Goal: Complete application form: Complete application form

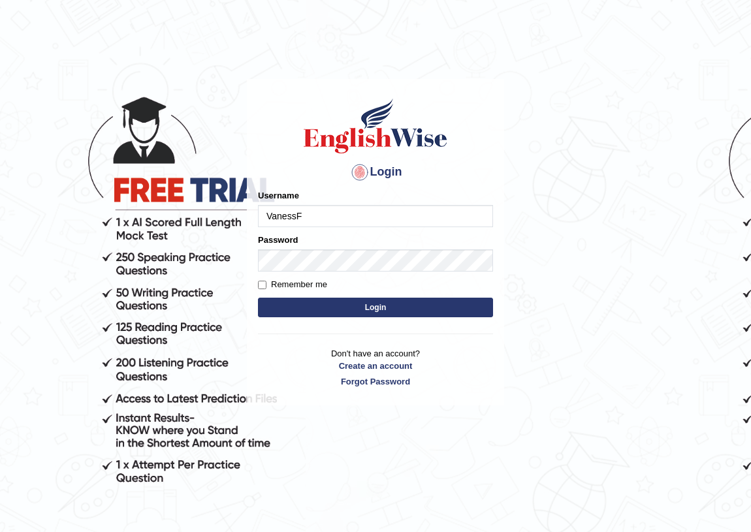
type input "VanessF"
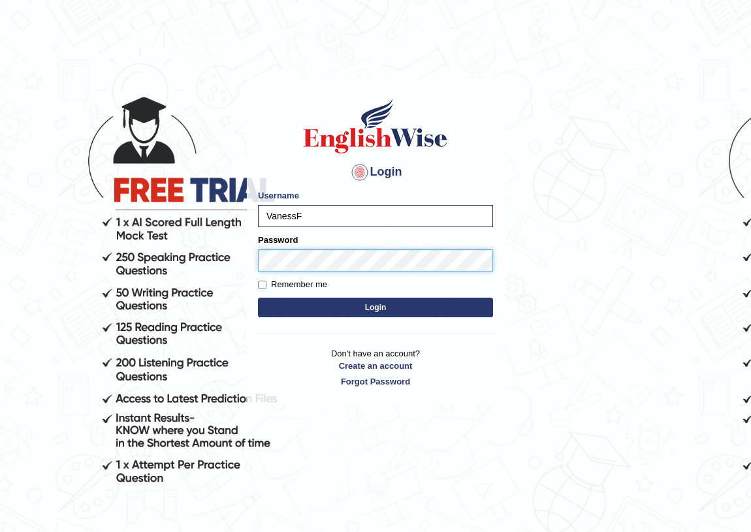
click at [258, 298] on button "Login" at bounding box center [375, 308] width 235 height 20
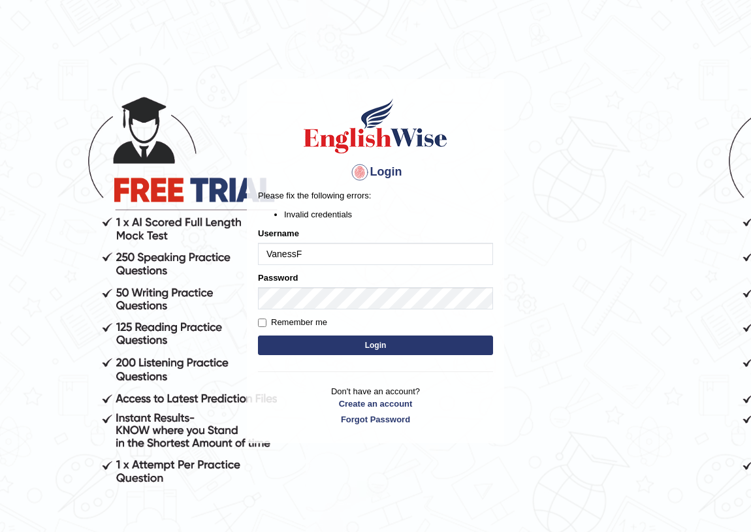
click at [296, 252] on input "VanessF" at bounding box center [375, 254] width 235 height 22
type input "VanessaF"
click at [337, 341] on button "Login" at bounding box center [375, 346] width 235 height 20
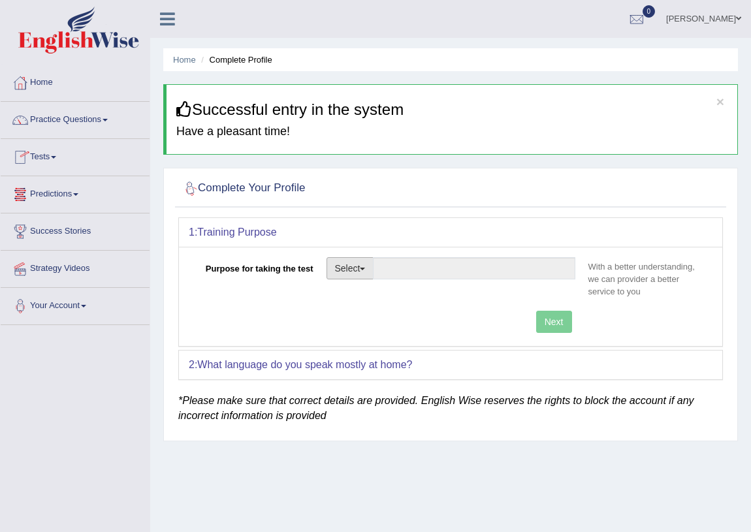
click at [344, 266] on button "Select" at bounding box center [351, 268] width 48 height 22
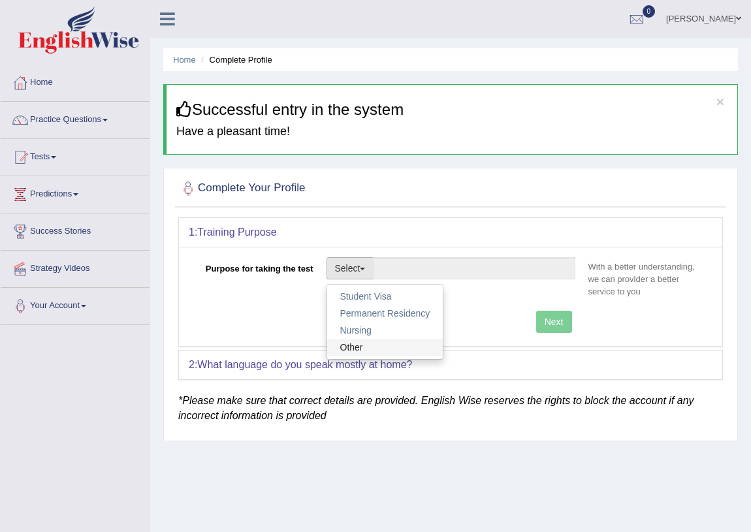
click at [387, 347] on link "Other" at bounding box center [385, 347] width 116 height 17
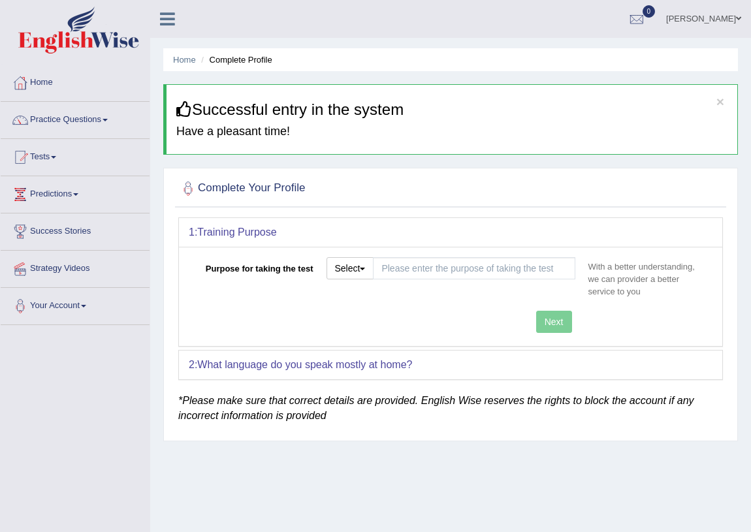
click at [554, 326] on div "Next" at bounding box center [385, 323] width 393 height 25
drag, startPoint x: 357, startPoint y: 272, endPoint x: 345, endPoint y: 278, distance: 12.9
click at [357, 269] on button "Select" at bounding box center [351, 268] width 48 height 22
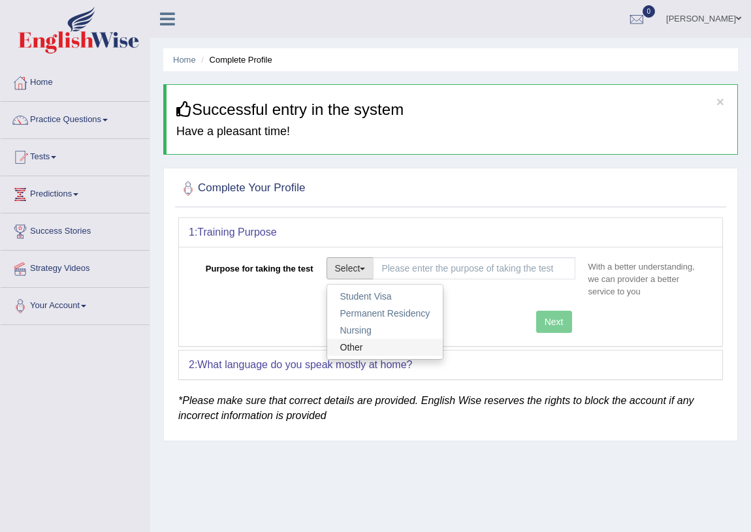
drag, startPoint x: 351, startPoint y: 345, endPoint x: 363, endPoint y: 341, distance: 13.2
click at [351, 345] on link "Other" at bounding box center [385, 347] width 116 height 17
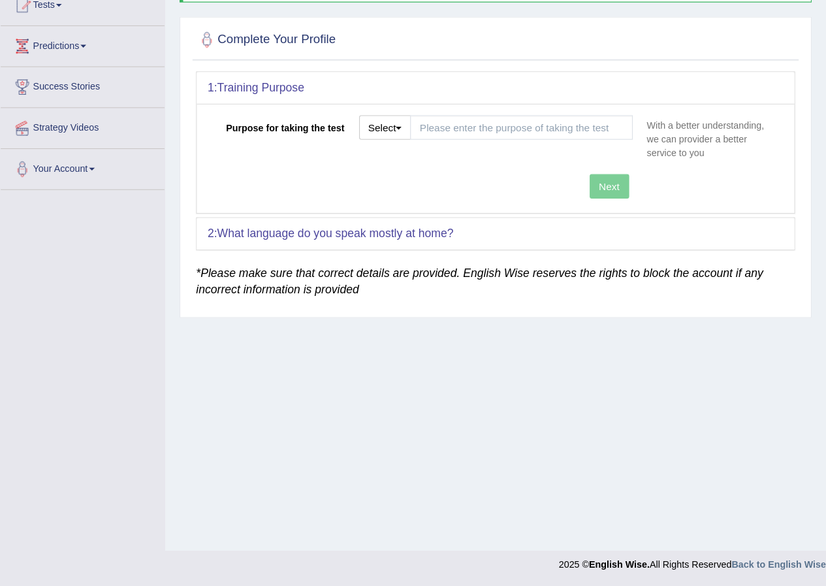
scroll to position [100, 0]
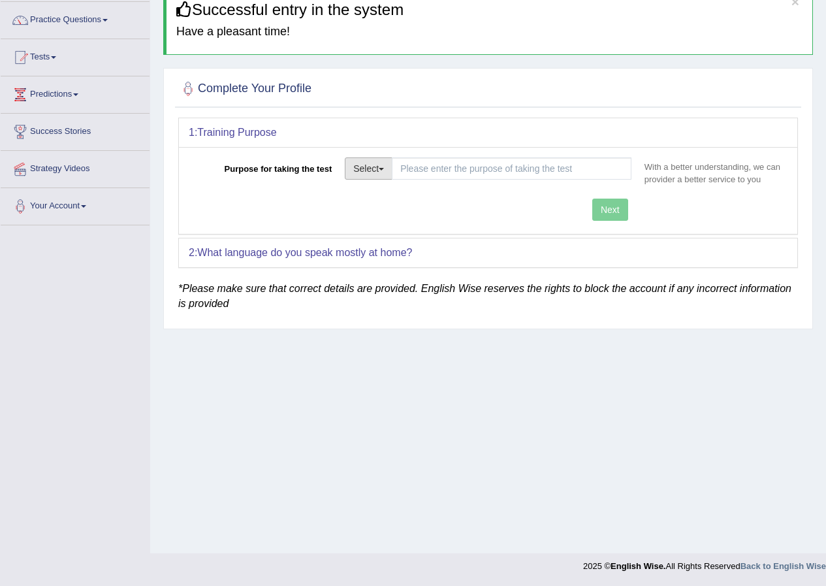
click at [376, 170] on button "Select" at bounding box center [369, 168] width 48 height 22
click at [374, 247] on link "Other" at bounding box center [403, 247] width 116 height 17
click at [376, 164] on button "Select" at bounding box center [369, 168] width 48 height 22
click at [385, 210] on link "Permanent Residency" at bounding box center [403, 213] width 116 height 17
type input "Permanent Residency"
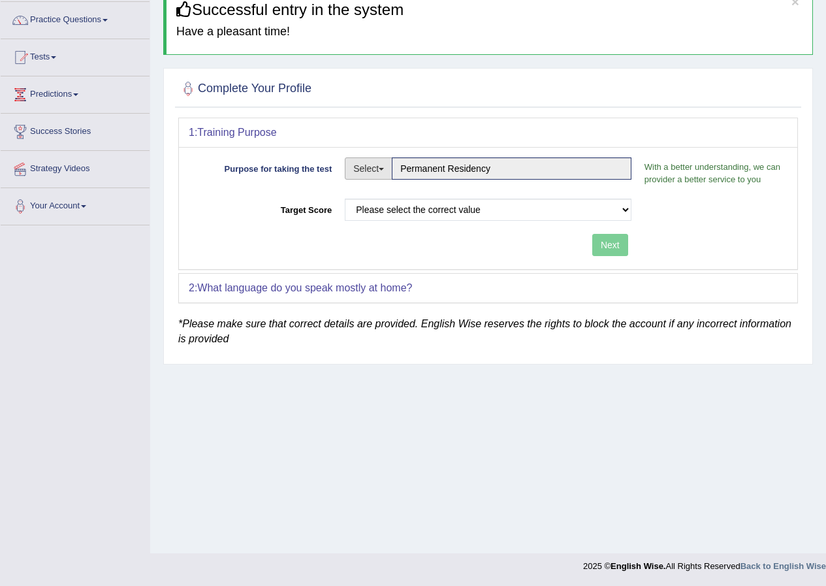
click at [377, 165] on button "Select" at bounding box center [369, 168] width 48 height 22
click at [389, 240] on link "Other" at bounding box center [403, 247] width 116 height 17
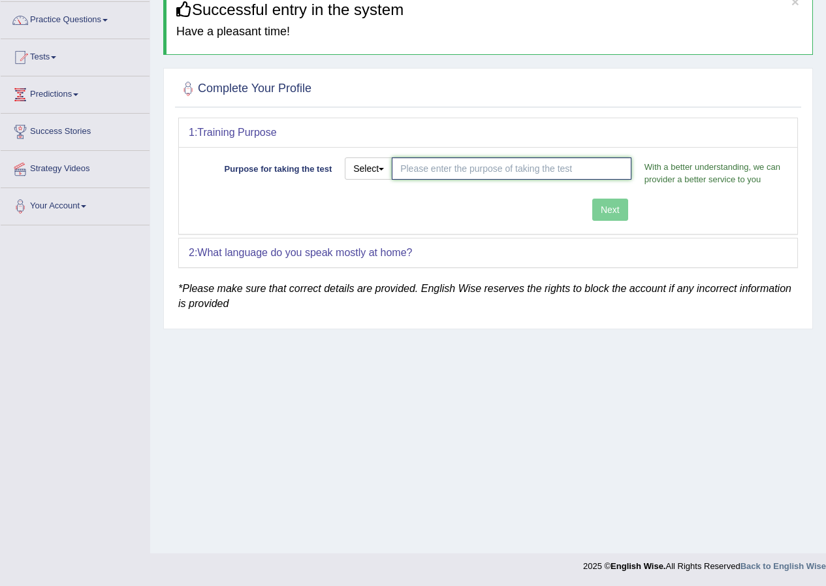
click at [488, 163] on input "Purpose for taking the test" at bounding box center [512, 168] width 240 height 22
type input "482"
click at [626, 201] on div "Purpose for taking the test Select Student Visa Permanent Residency Nursing Oth…" at bounding box center [488, 190] width 618 height 87
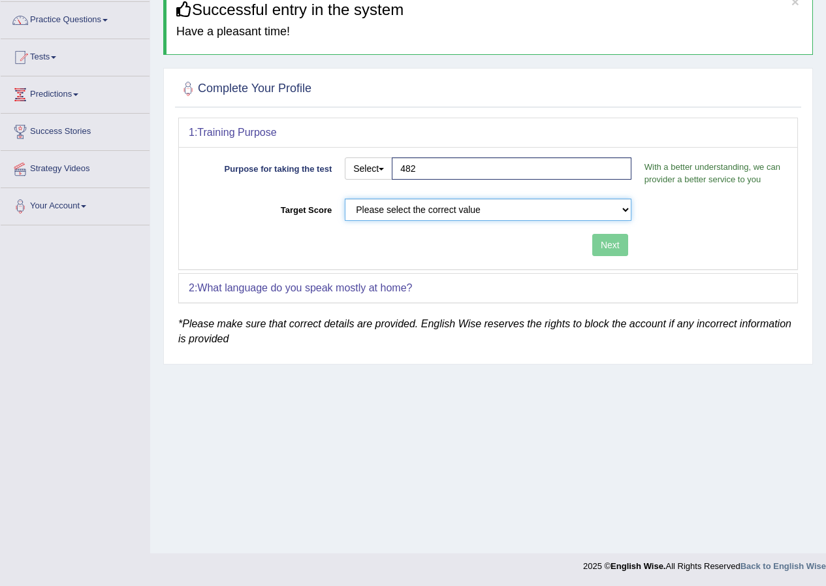
click at [578, 212] on select "Please select the correct value 50 (6 bands) 58 (6.5 bands) 65 (7 bands) 79 (8 …" at bounding box center [488, 210] width 287 height 22
select select "50"
click at [345, 199] on select "Please select the correct value 50 (6 bands) 58 (6.5 bands) 65 (7 bands) 79 (8 …" at bounding box center [488, 210] width 287 height 22
click at [613, 247] on button "Next" at bounding box center [610, 245] width 36 height 22
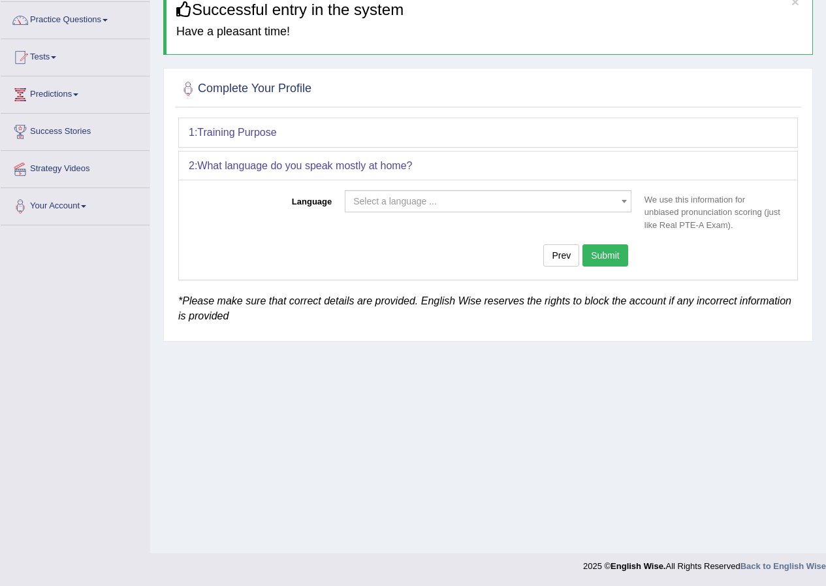
click at [492, 211] on span "Select a language ..." at bounding box center [488, 201] width 287 height 22
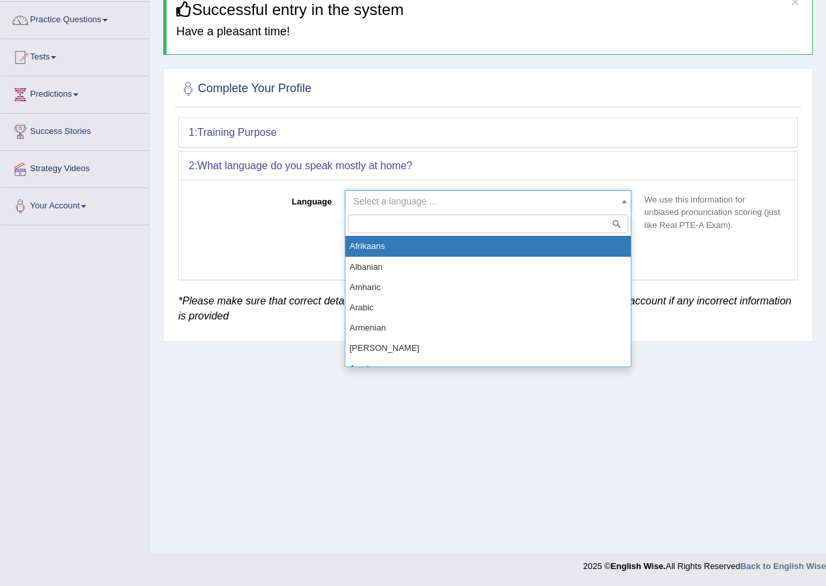
type input "z"
type input "spa"
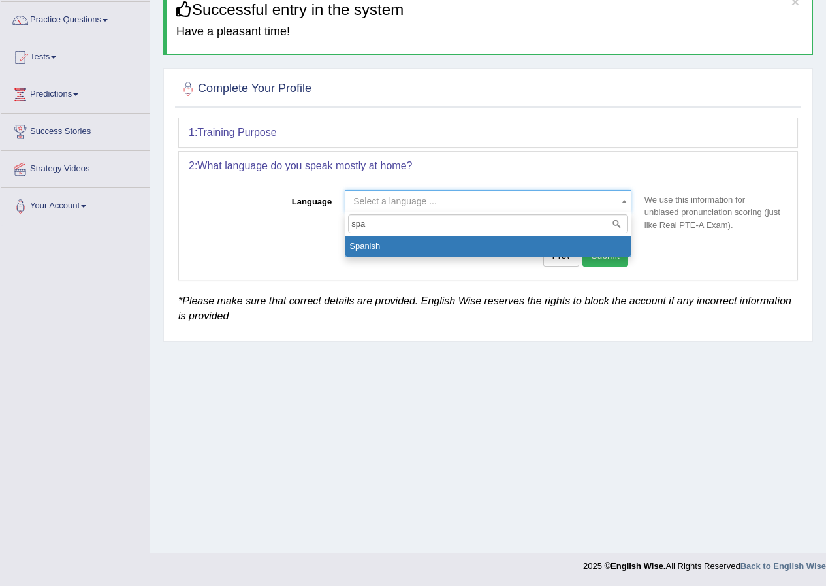
select select "Spanish"
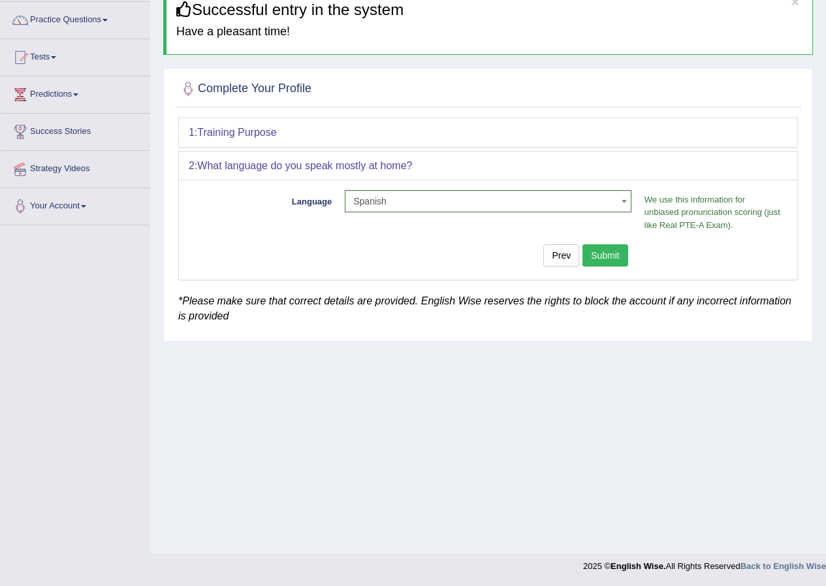
click at [618, 260] on button "Submit" at bounding box center [606, 255] width 46 height 22
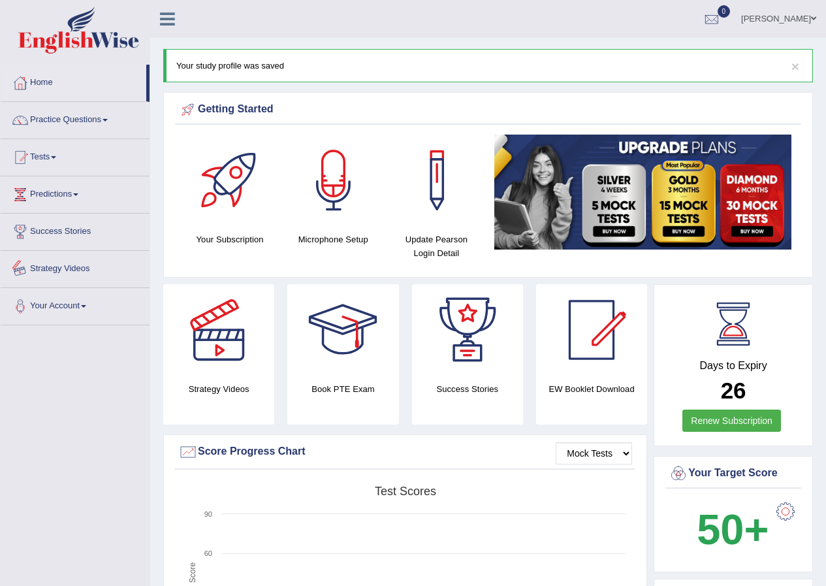
click at [74, 274] on link "Strategy Videos" at bounding box center [75, 267] width 149 height 33
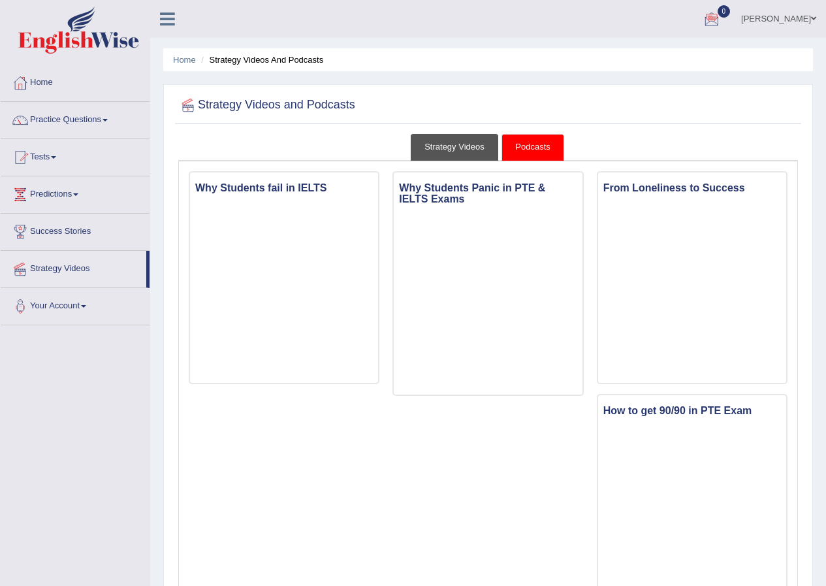
click at [445, 156] on link "Strategy Videos" at bounding box center [455, 147] width 88 height 27
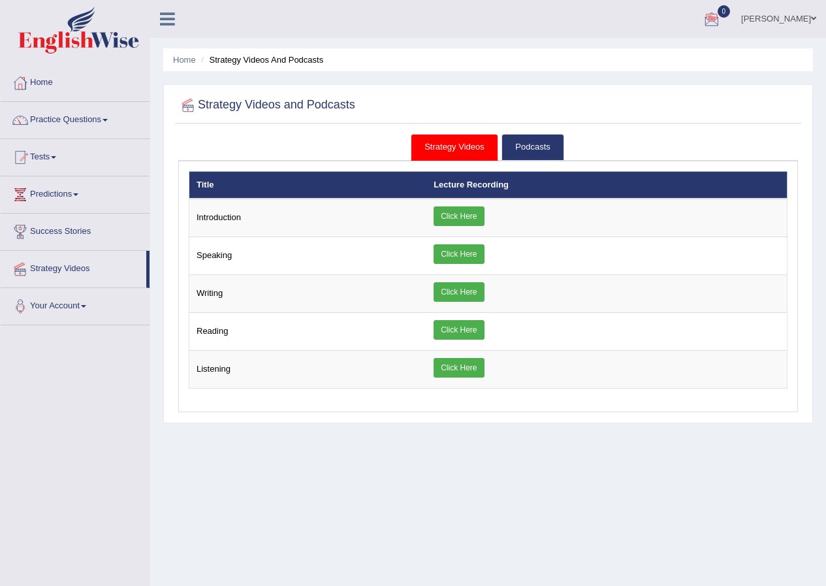
drag, startPoint x: 674, startPoint y: 283, endPoint x: 463, endPoint y: 490, distance: 295.1
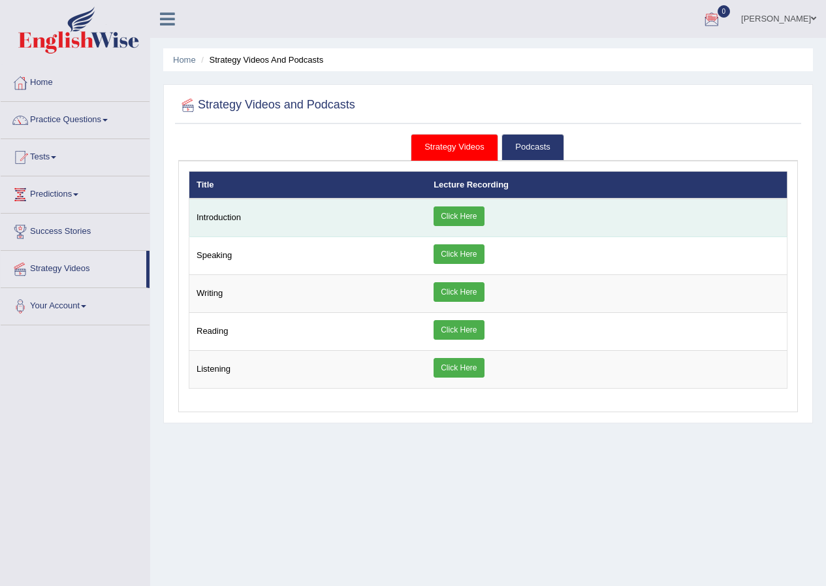
click at [462, 210] on link "Click Here" at bounding box center [459, 216] width 50 height 20
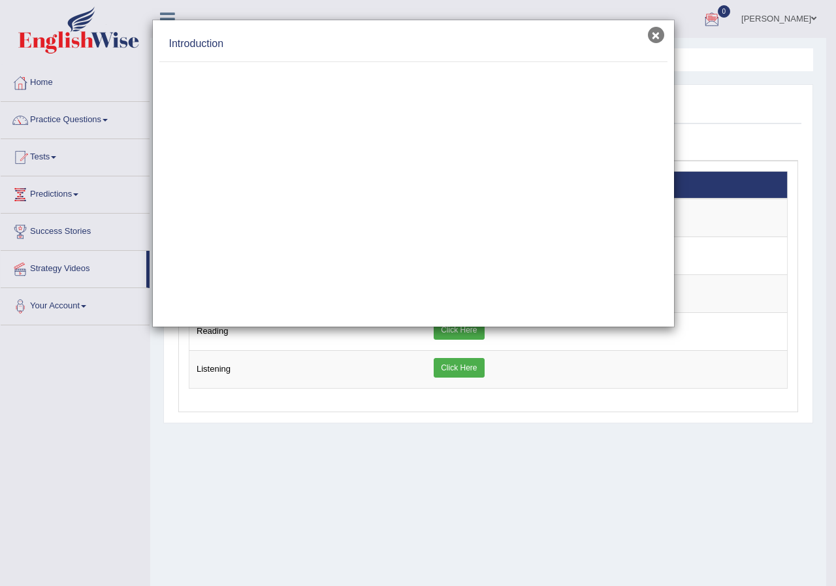
click at [652, 37] on button "×" at bounding box center [656, 35] width 16 height 16
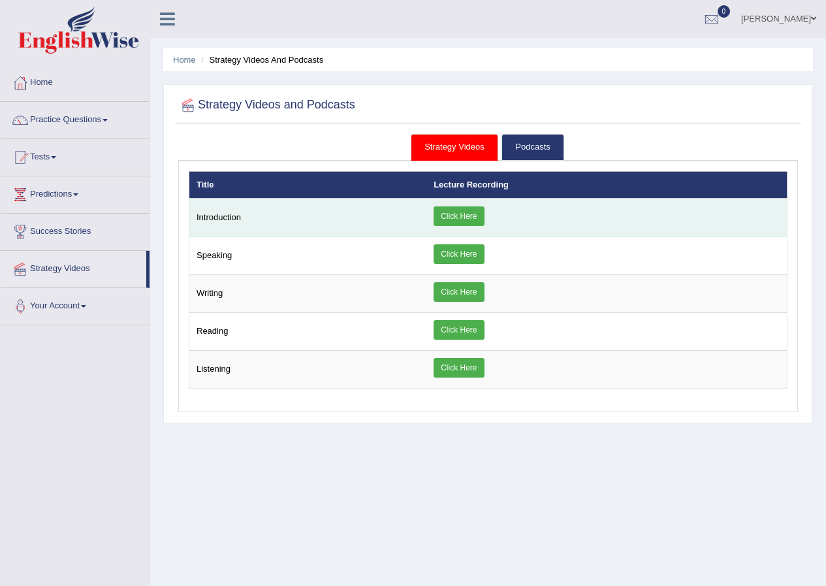
click at [449, 213] on link "Click Here" at bounding box center [459, 216] width 50 height 20
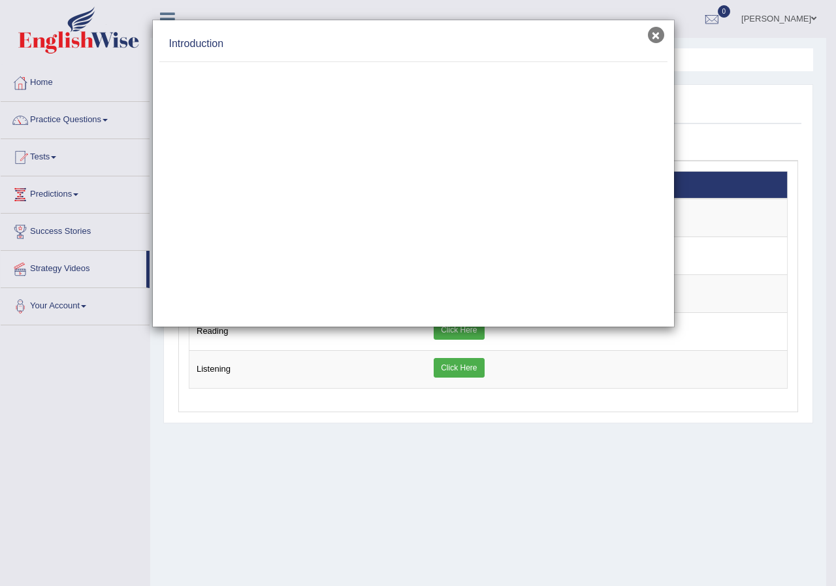
click at [659, 34] on button "×" at bounding box center [656, 35] width 16 height 16
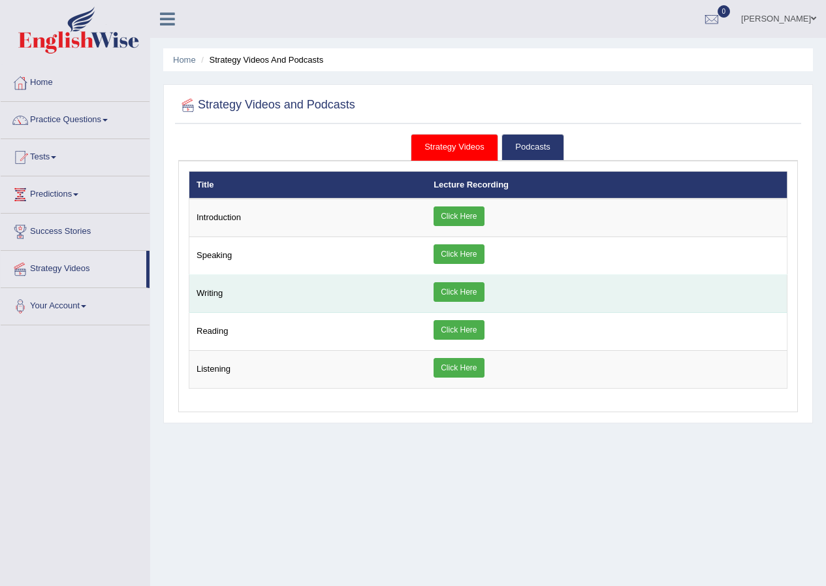
click at [459, 292] on link "Click Here" at bounding box center [459, 292] width 50 height 20
